Goal: Find specific page/section: Find specific page/section

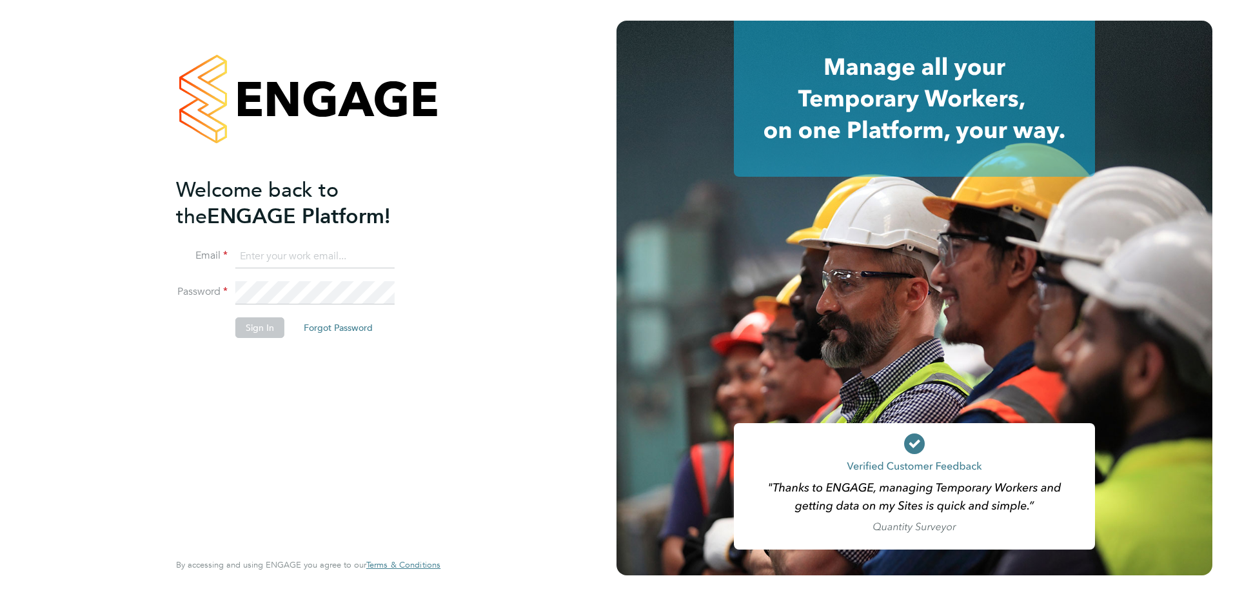
type input "[PERSON_NAME][EMAIL_ADDRESS][PERSON_NAME][DOMAIN_NAME]"
click at [268, 336] on button "Sign In" at bounding box center [259, 327] width 49 height 21
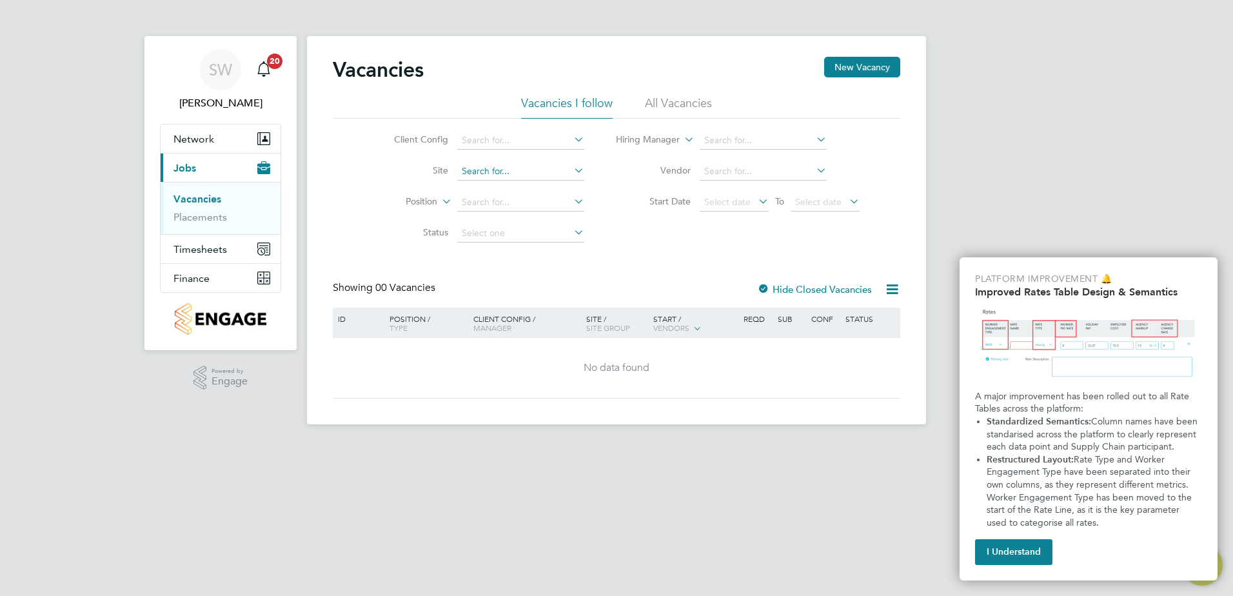
click at [494, 168] on input at bounding box center [520, 172] width 127 height 18
click at [490, 190] on b "Upwo" at bounding box center [491, 189] width 25 height 11
type input "RAF Upwood"
click at [188, 221] on link "Placements" at bounding box center [201, 217] width 54 height 12
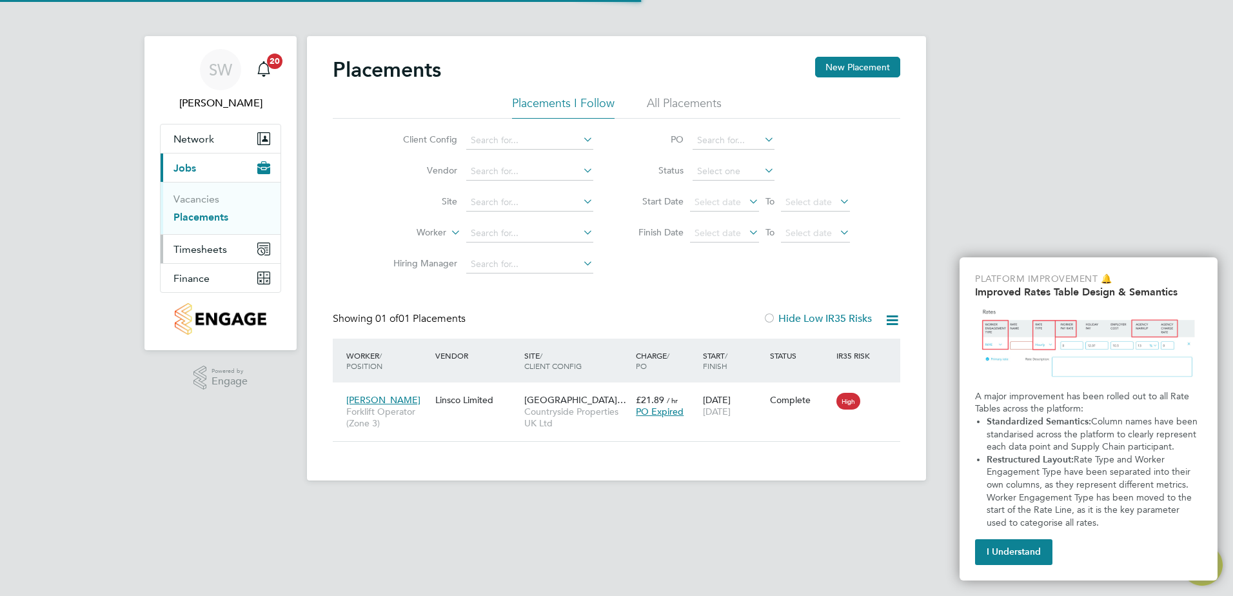
scroll to position [12, 61]
click at [199, 255] on span "Timesheets" at bounding box center [201, 249] width 54 height 12
click at [511, 201] on input at bounding box center [529, 202] width 127 height 18
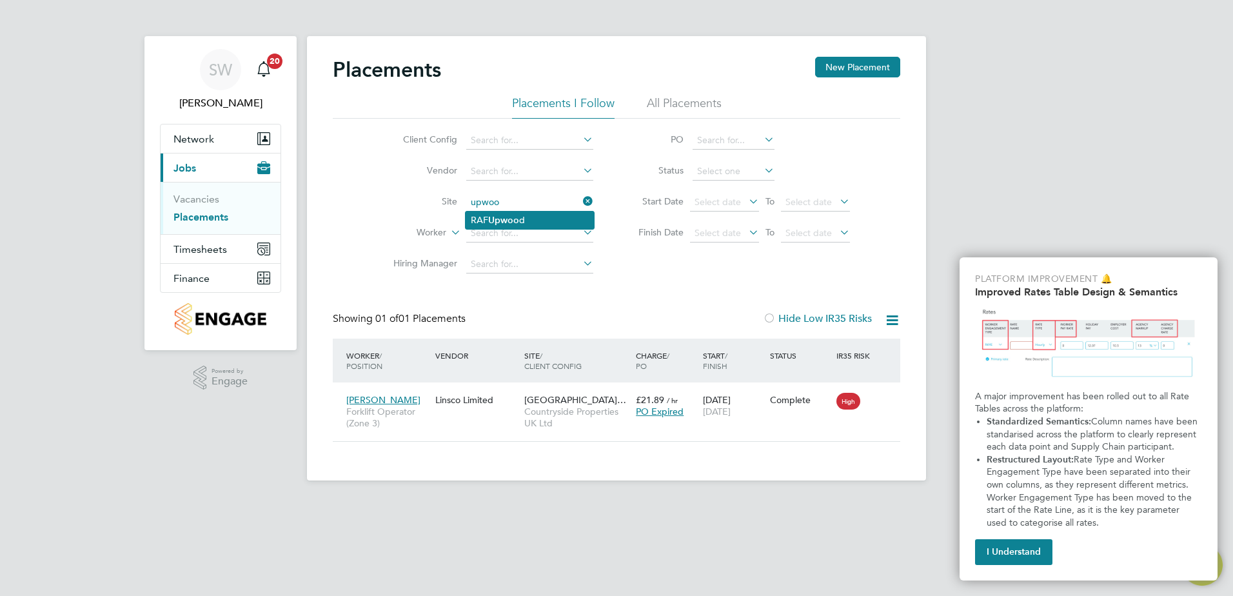
click at [513, 212] on li "RAF Upwoo d" at bounding box center [530, 220] width 128 height 17
type input "RAF Upwood"
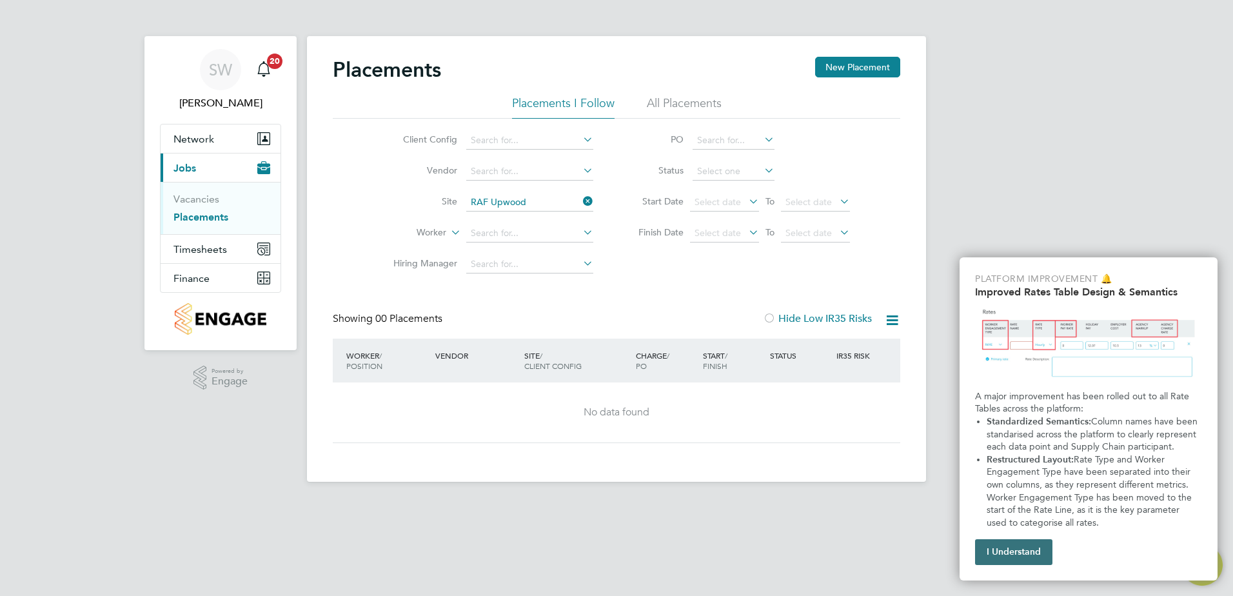
click at [1014, 553] on button "I Understand" at bounding box center [1013, 552] width 77 height 26
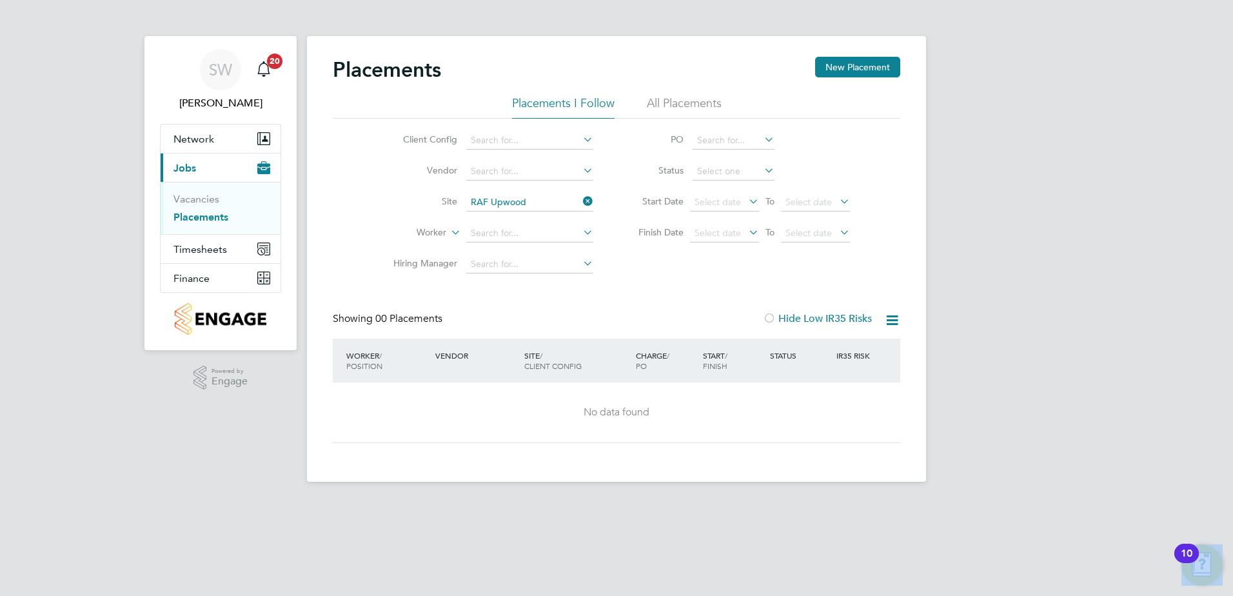
click at [1014, 502] on html "SW Stephen Wilkins Notifications 20 Applications: Network Team Members Sites Wo…" at bounding box center [616, 251] width 1233 height 502
click at [216, 255] on button "Timesheets" at bounding box center [221, 249] width 120 height 28
click at [199, 231] on link "Timesheets" at bounding box center [201, 228] width 54 height 12
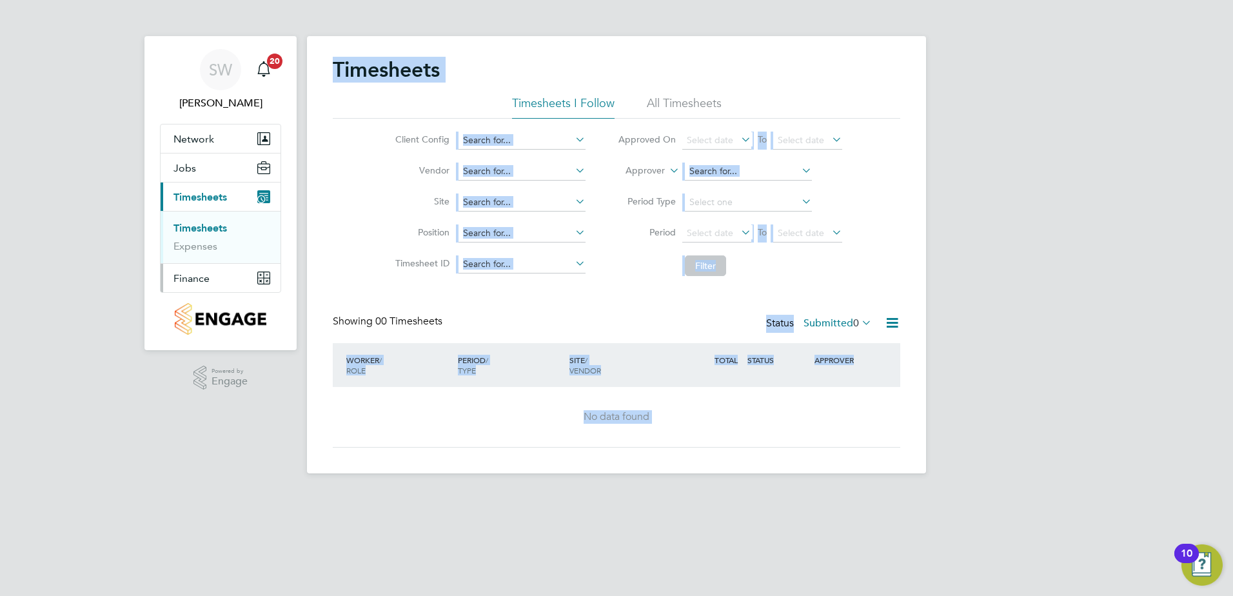
click at [195, 277] on span "Finance" at bounding box center [192, 278] width 36 height 12
click at [215, 258] on link "Invoices & Credit Notes" at bounding box center [214, 263] width 81 height 25
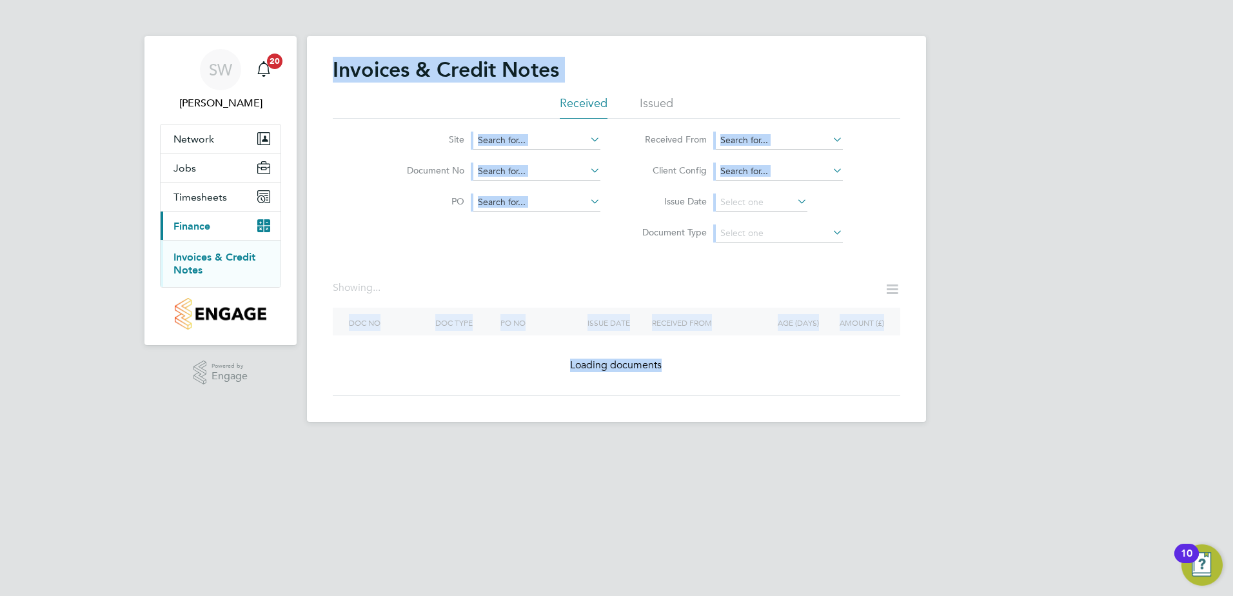
click at [559, 143] on input at bounding box center [536, 141] width 127 height 18
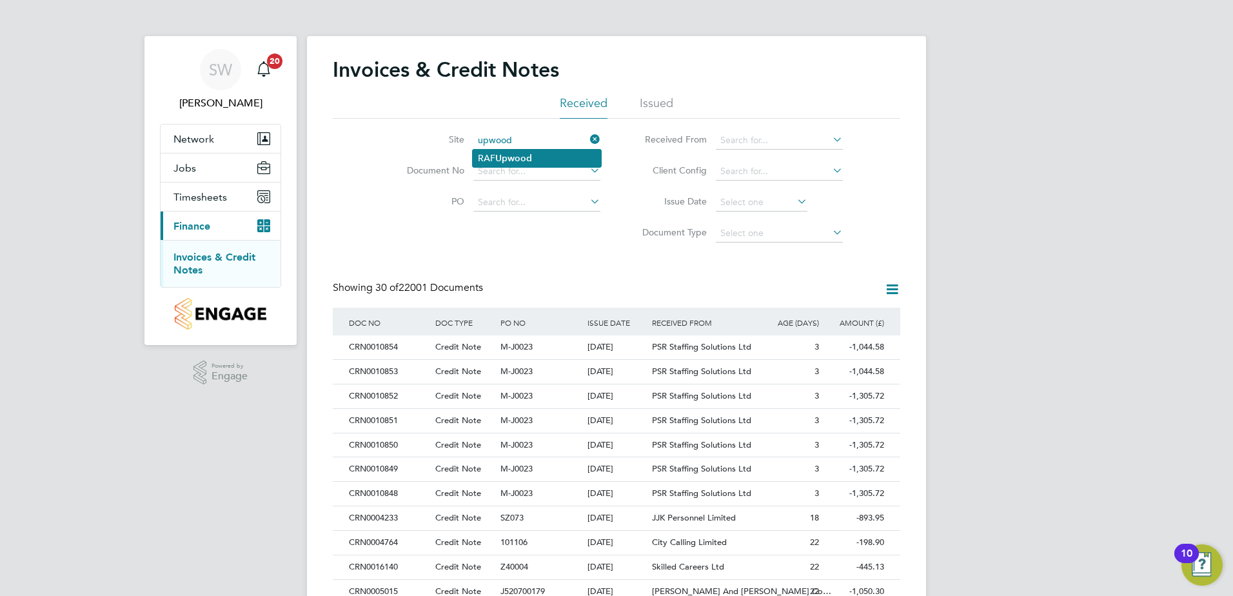
click at [524, 158] on b "Upwood" at bounding box center [513, 158] width 37 height 11
type input "RAF Upwood"
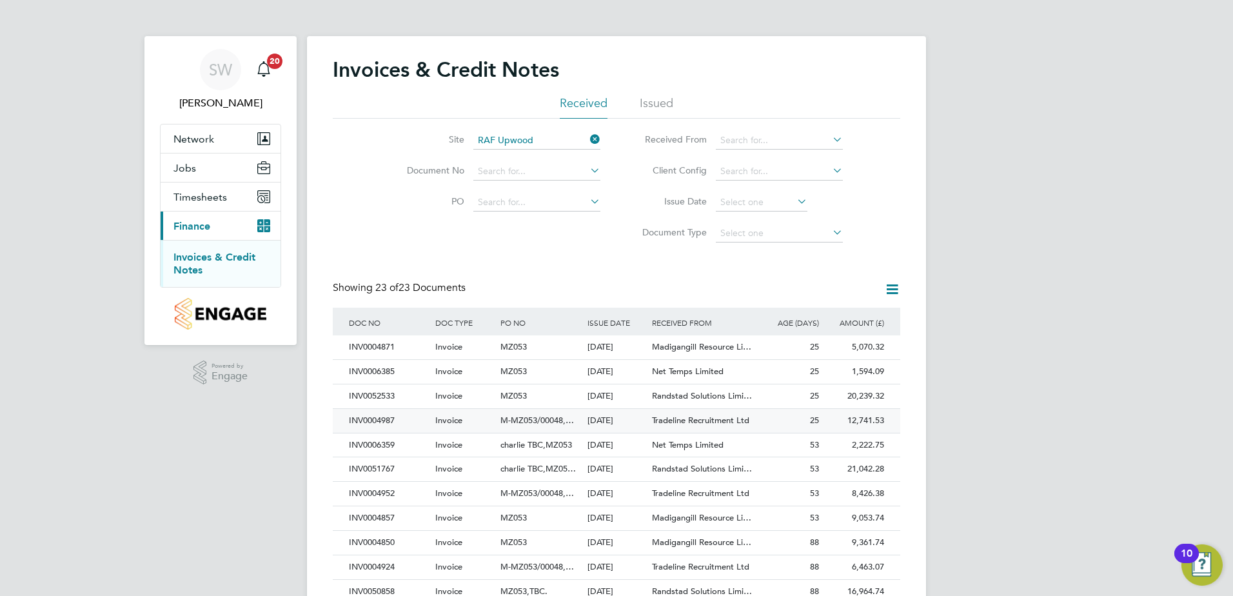
click at [530, 417] on span "M-MZ053/00048,…" at bounding box center [538, 420] width 74 height 11
